Goal: Check status: Check status

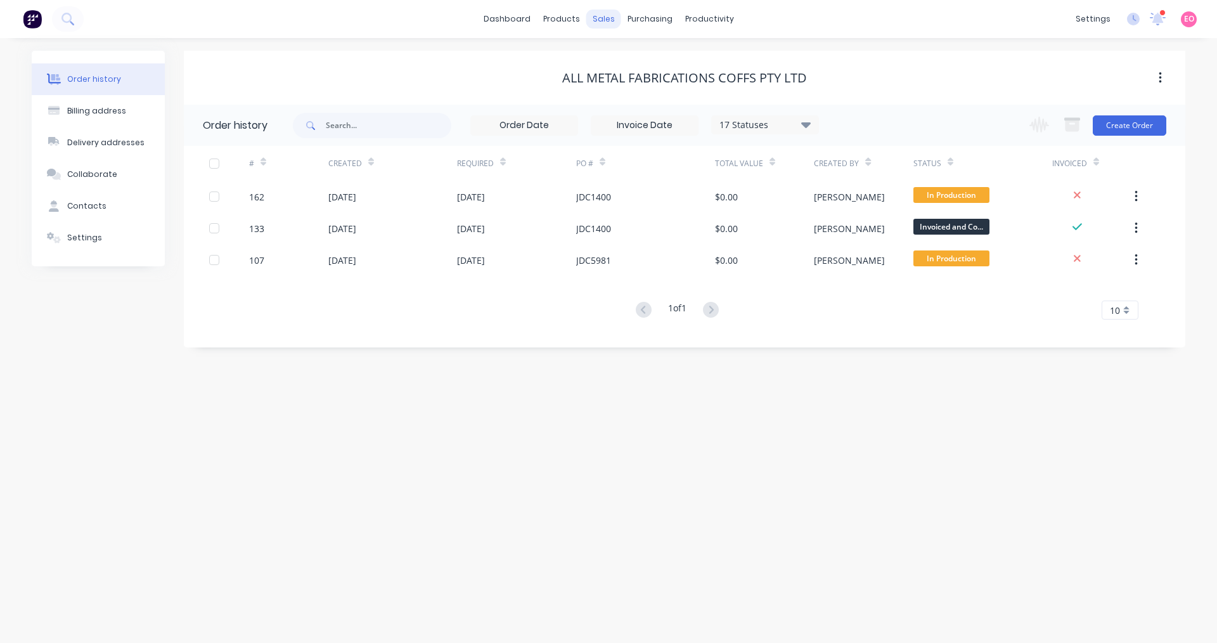
click at [609, 18] on div "sales" at bounding box center [603, 19] width 35 height 19
click at [70, 16] on icon at bounding box center [67, 19] width 12 height 12
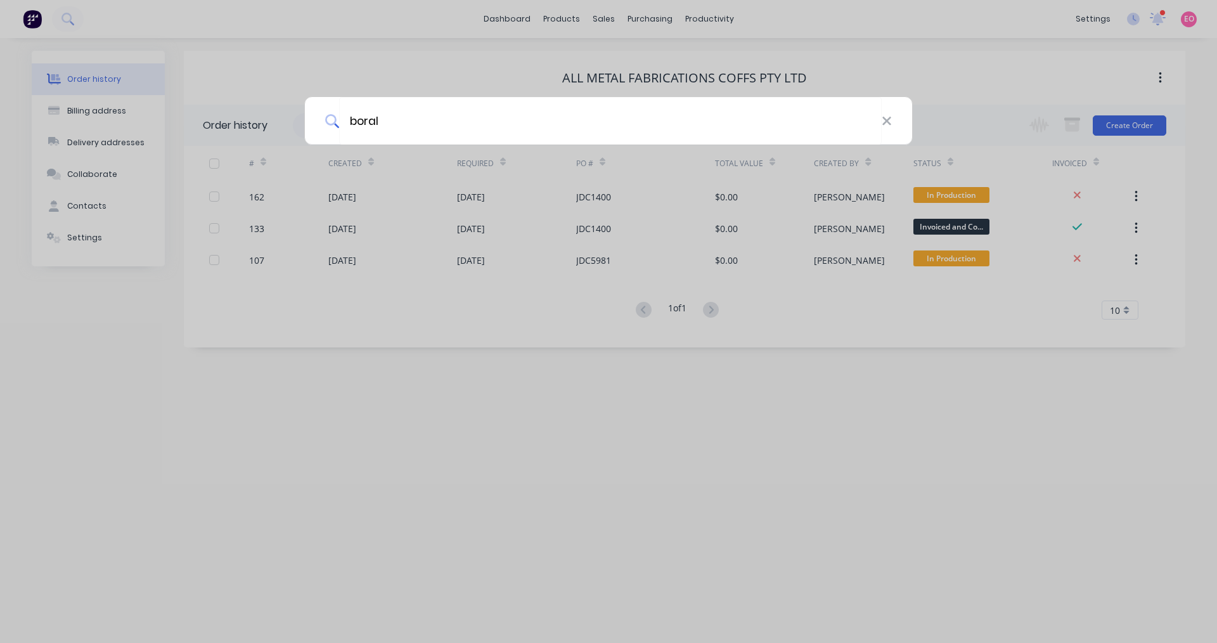
type input "boral"
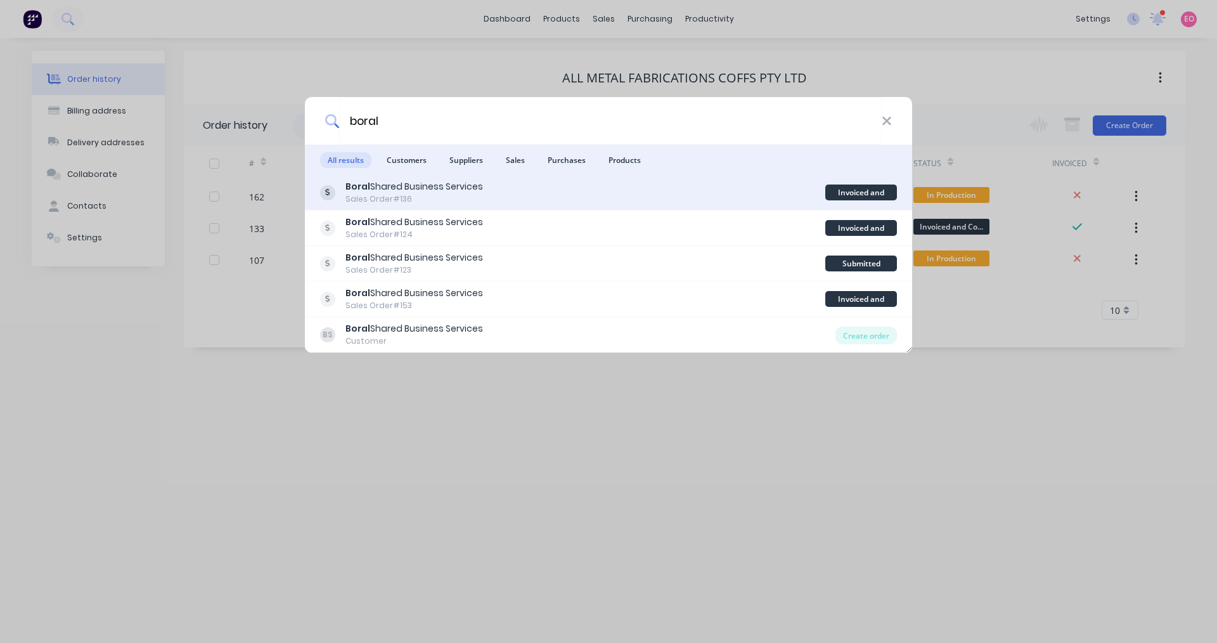
click at [422, 192] on div "Boral Shared Business Services" at bounding box center [414, 186] width 138 height 13
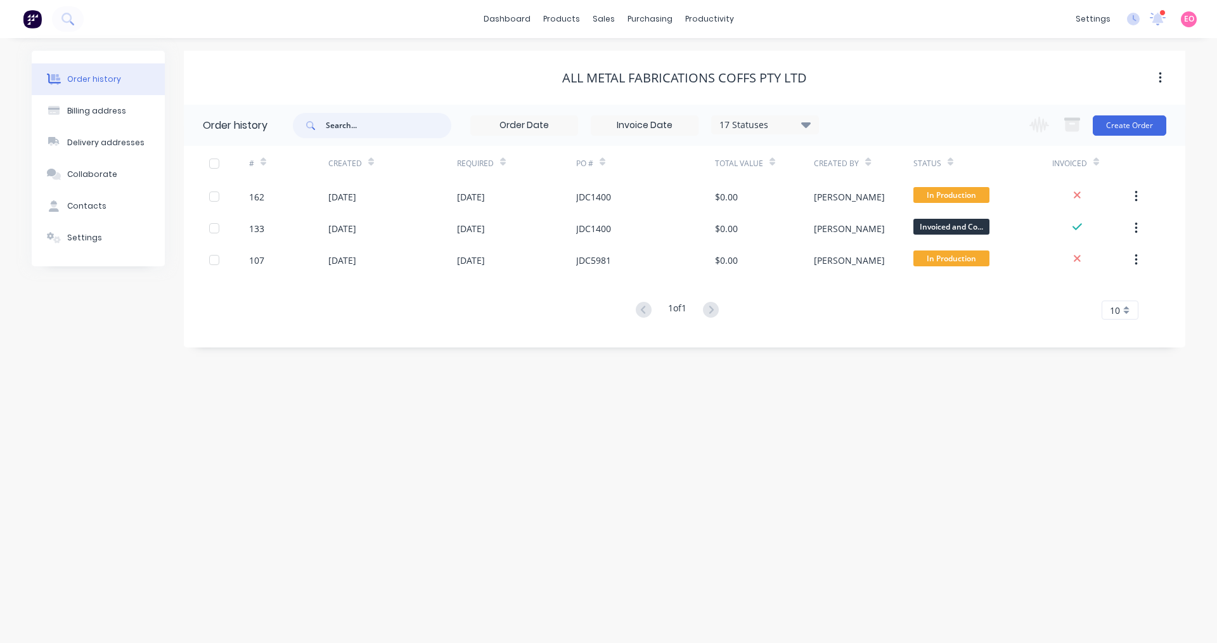
click at [365, 124] on input "text" at bounding box center [388, 125] width 125 height 25
type input "boral"
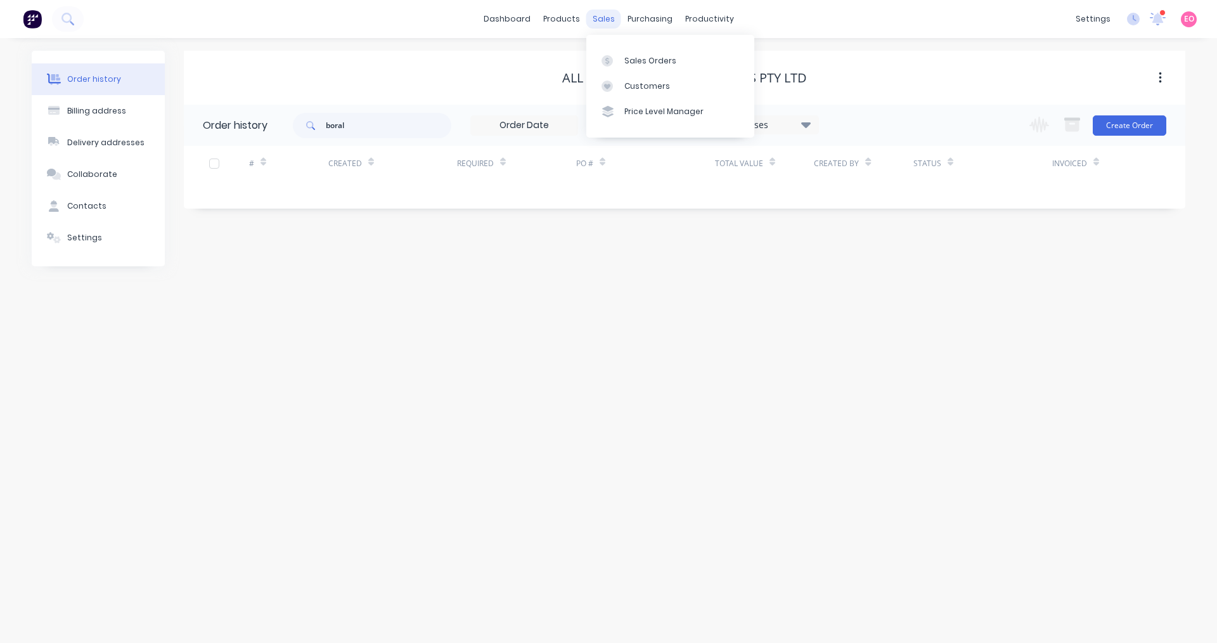
click at [612, 20] on div "sales" at bounding box center [603, 19] width 35 height 19
click at [623, 61] on link "Sales Orders" at bounding box center [670, 60] width 168 height 25
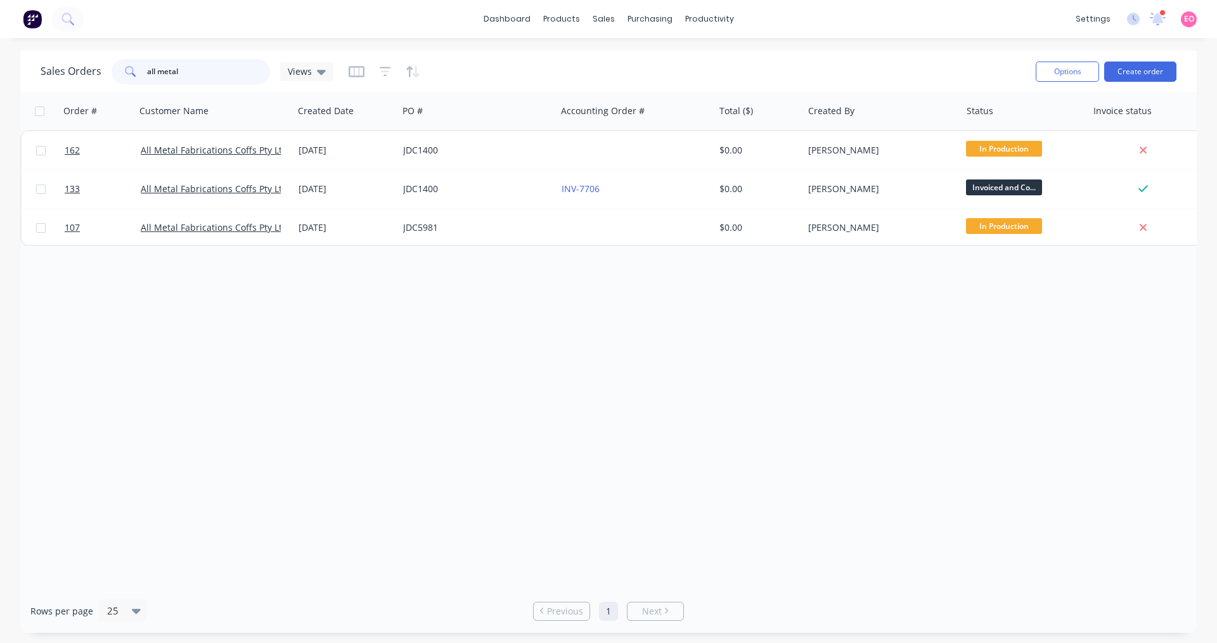
click at [198, 70] on input "all metal" at bounding box center [209, 71] width 124 height 25
type input "a"
type input "boral"
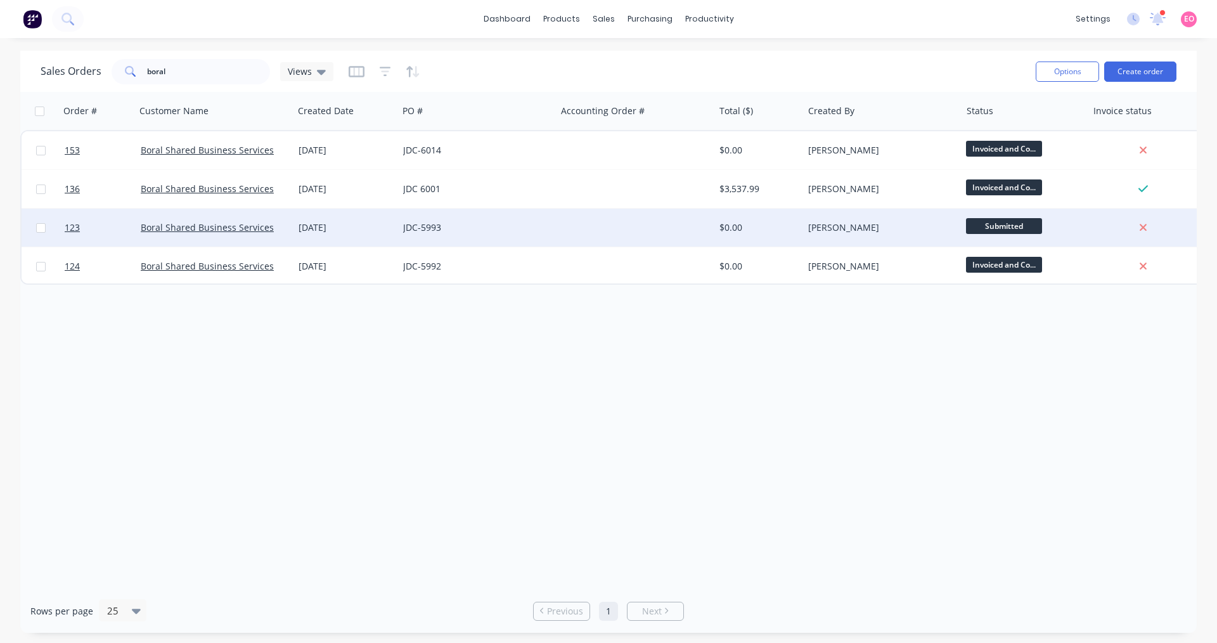
click at [299, 238] on div "[DATE]" at bounding box center [345, 228] width 105 height 38
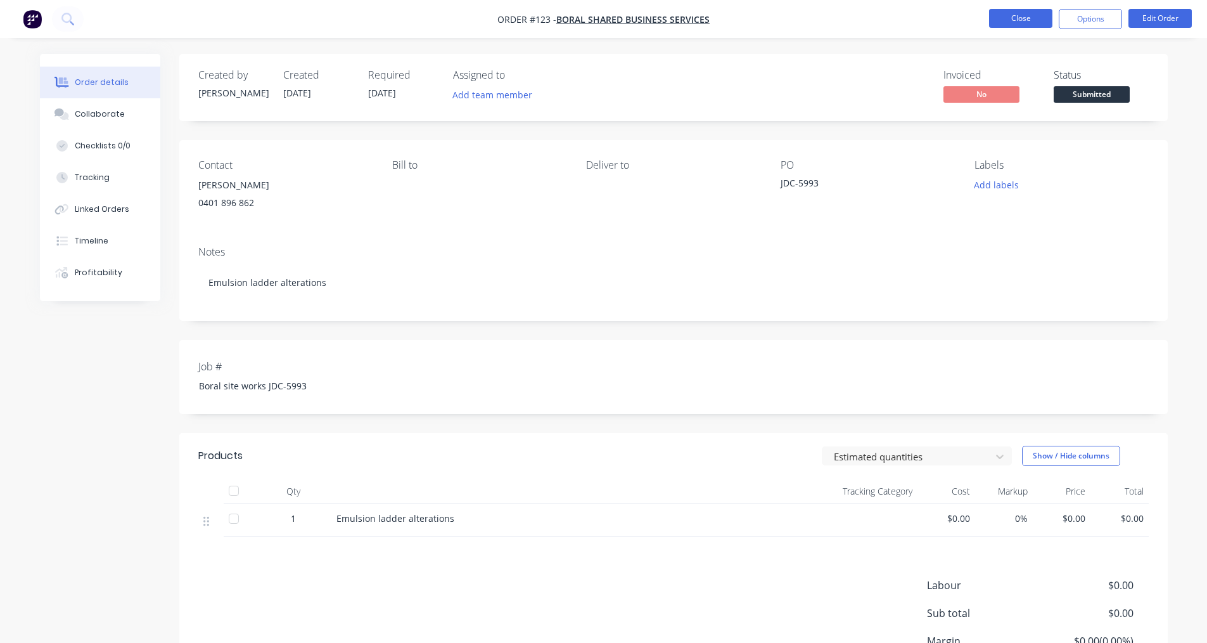
click at [1027, 23] on button "Close" at bounding box center [1020, 18] width 63 height 19
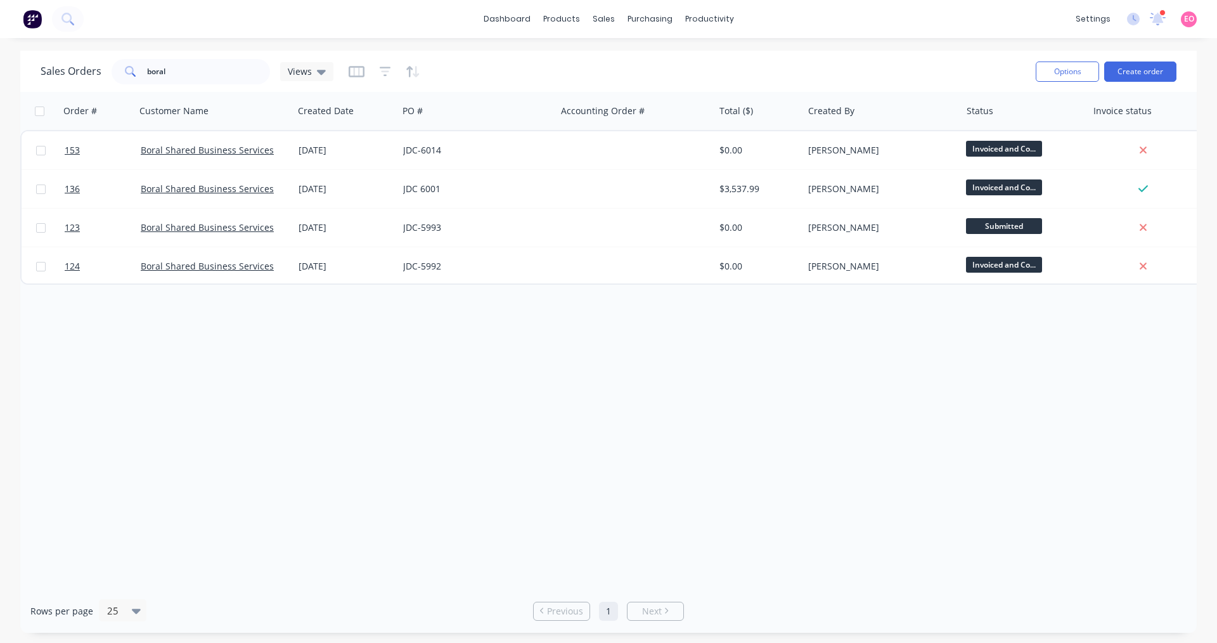
click at [277, 401] on div "Order # Customer Name Created Date PO # Accounting Order # Total ($) Created By…" at bounding box center [608, 340] width 1176 height 497
click at [1157, 22] on icon at bounding box center [1158, 17] width 13 height 12
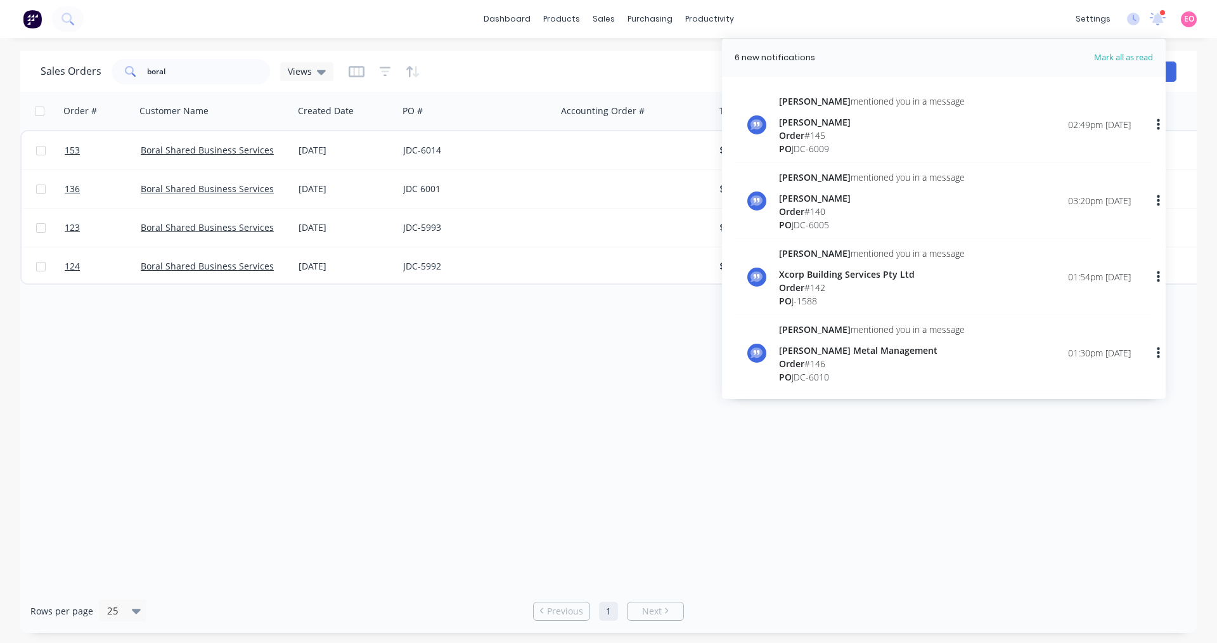
click at [577, 378] on div "Order # Customer Name Created Date PO # Accounting Order # Total ($) Created By…" at bounding box center [608, 340] width 1176 height 497
